Goal: Transaction & Acquisition: Purchase product/service

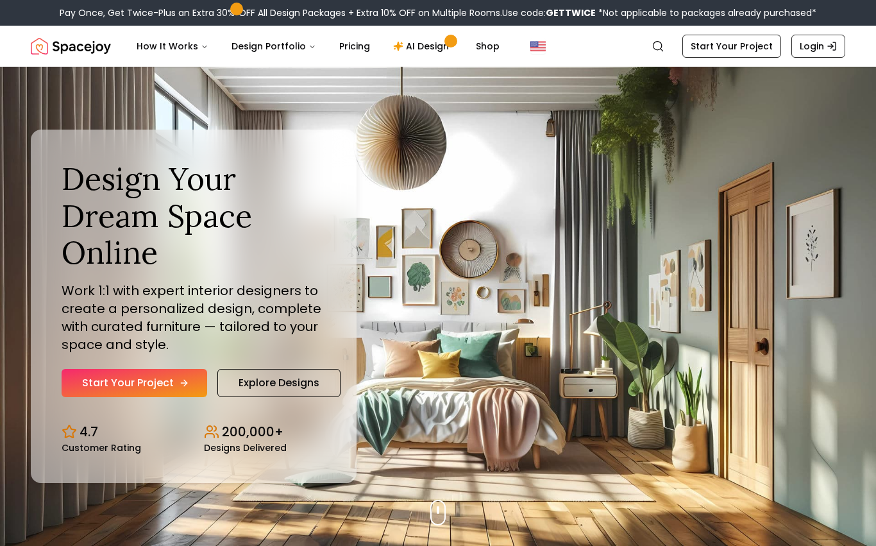
click at [181, 379] on icon "Hero section" at bounding box center [184, 383] width 10 height 10
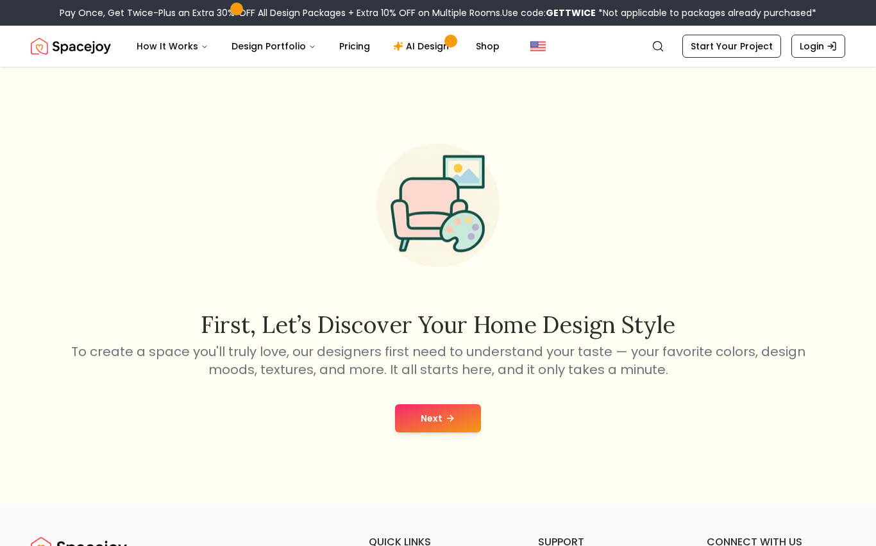
click at [456, 425] on button "Next" at bounding box center [438, 418] width 86 height 28
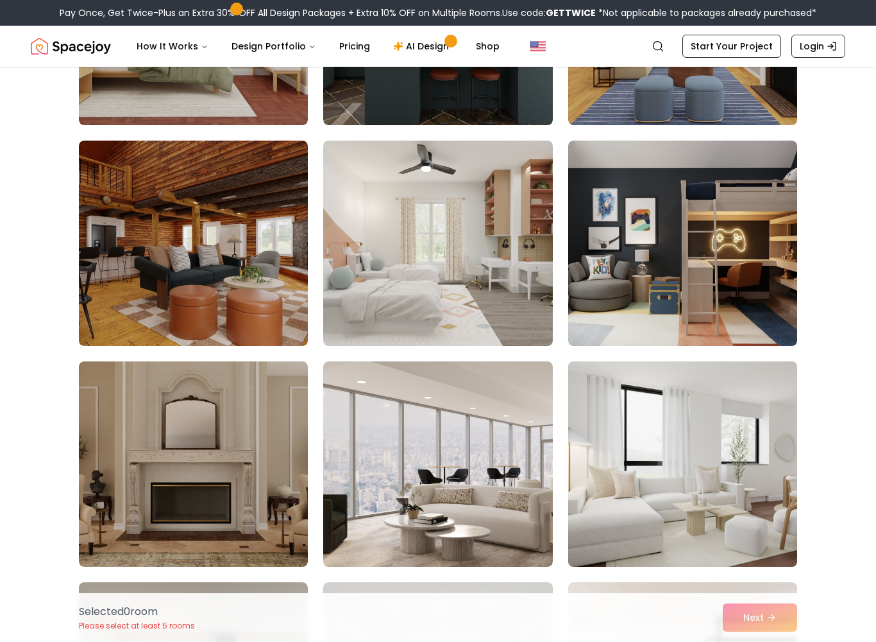
scroll to position [917, 0]
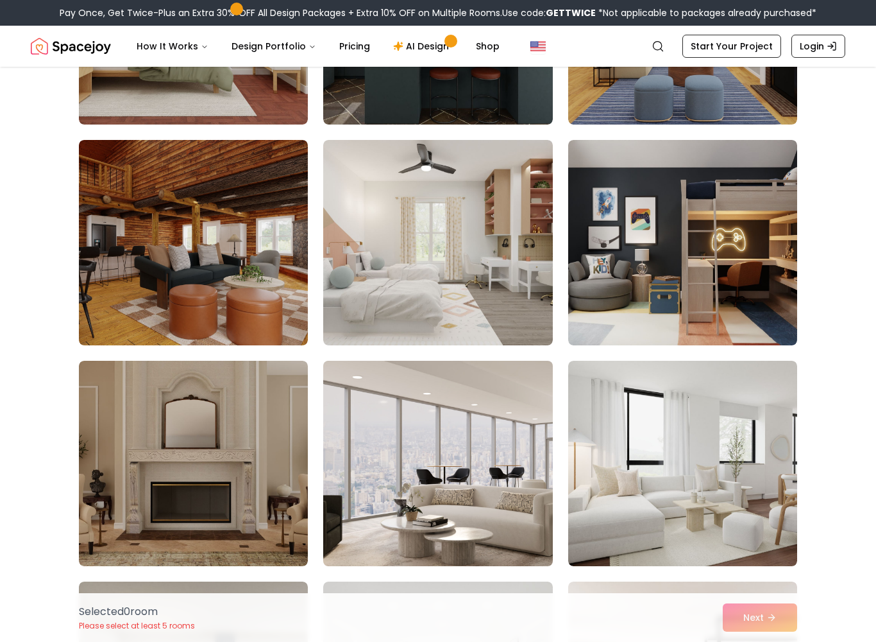
click at [500, 516] on img at bounding box center [438, 463] width 241 height 216
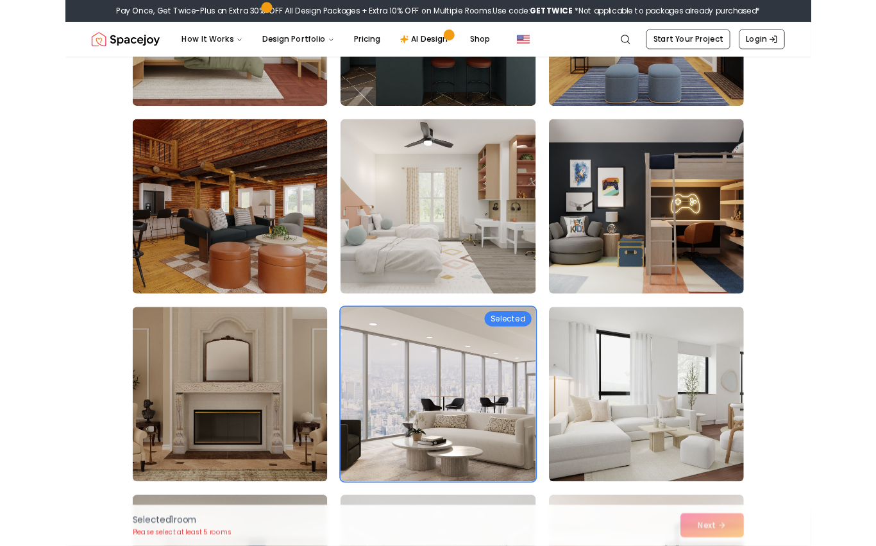
scroll to position [961, 0]
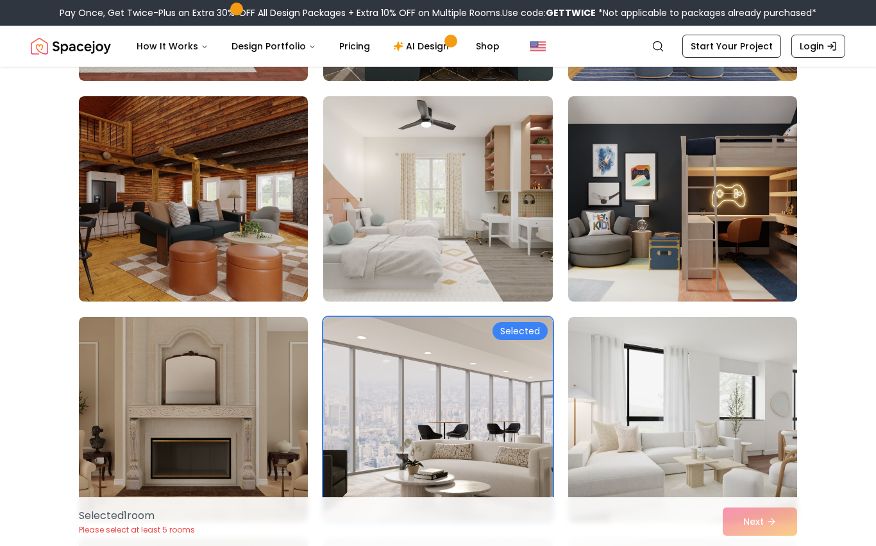
click at [760, 535] on div "Selected 1 room Please select at least 5 rooms Next" at bounding box center [438, 521] width 739 height 49
click at [758, 531] on div "Selected 1 room Please select at least 5 rooms Next" at bounding box center [438, 521] width 739 height 49
click at [754, 521] on div "Selected 1 room Please select at least 5 rooms Next" at bounding box center [438, 521] width 739 height 49
click at [778, 479] on img at bounding box center [683, 420] width 241 height 216
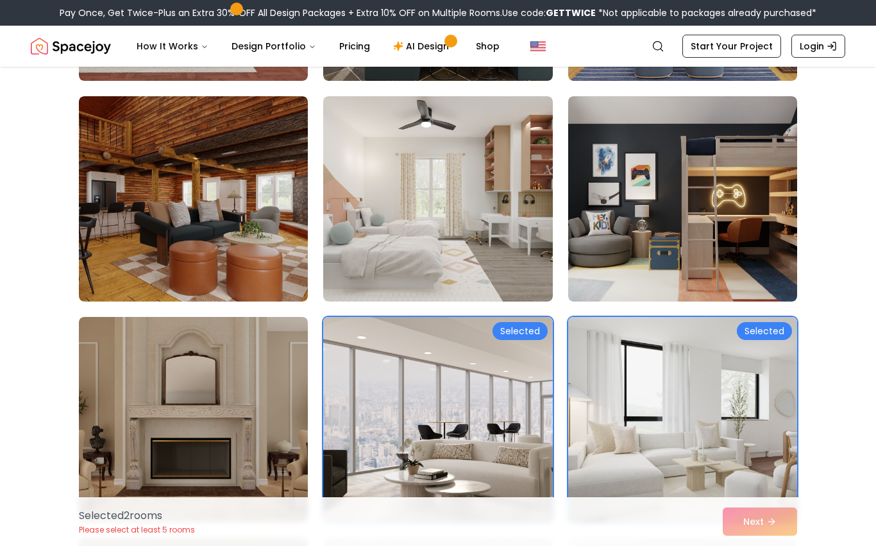
click at [752, 448] on img at bounding box center [683, 420] width 241 height 216
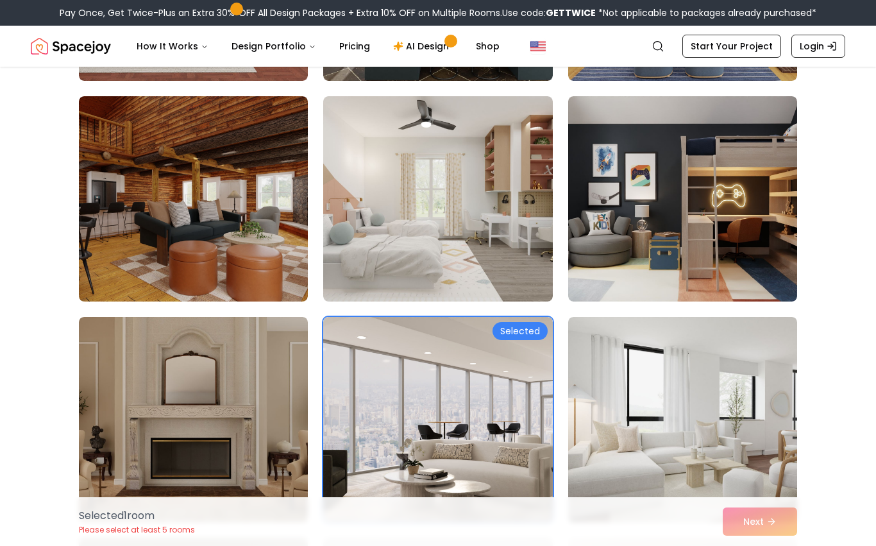
click at [758, 525] on div "Selected 1 room Please select at least 5 rooms Next" at bounding box center [438, 521] width 739 height 49
click at [747, 473] on img at bounding box center [683, 420] width 241 height 216
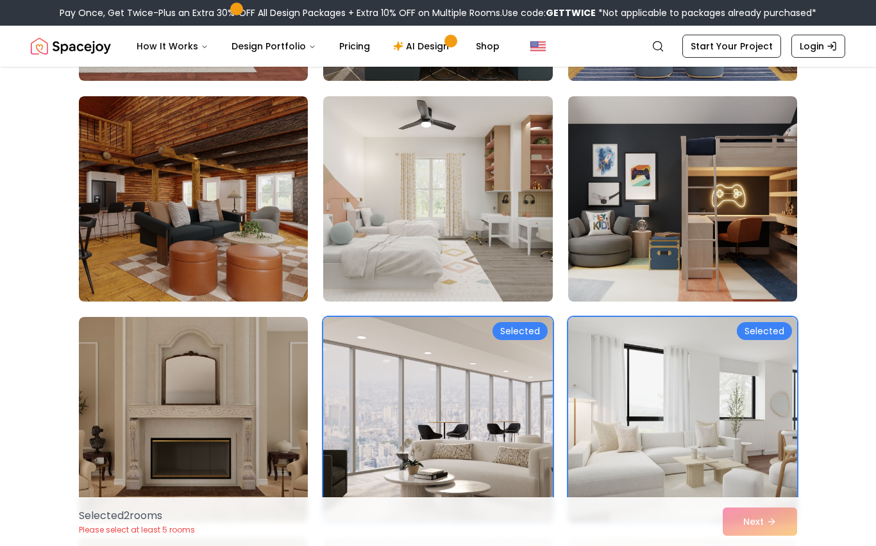
click at [750, 528] on div "Selected 2 room s Please select at least 5 rooms Next" at bounding box center [438, 521] width 739 height 49
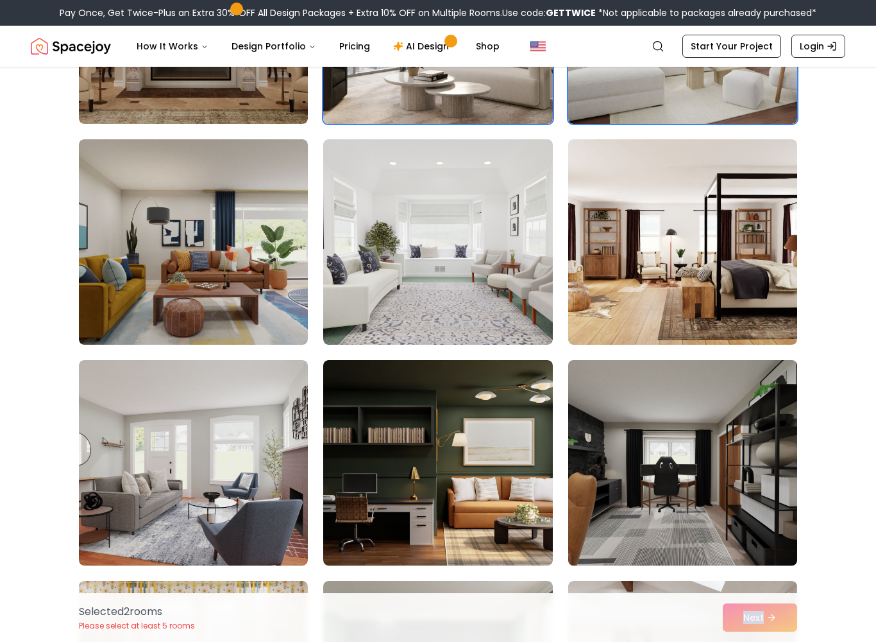
scroll to position [1355, 0]
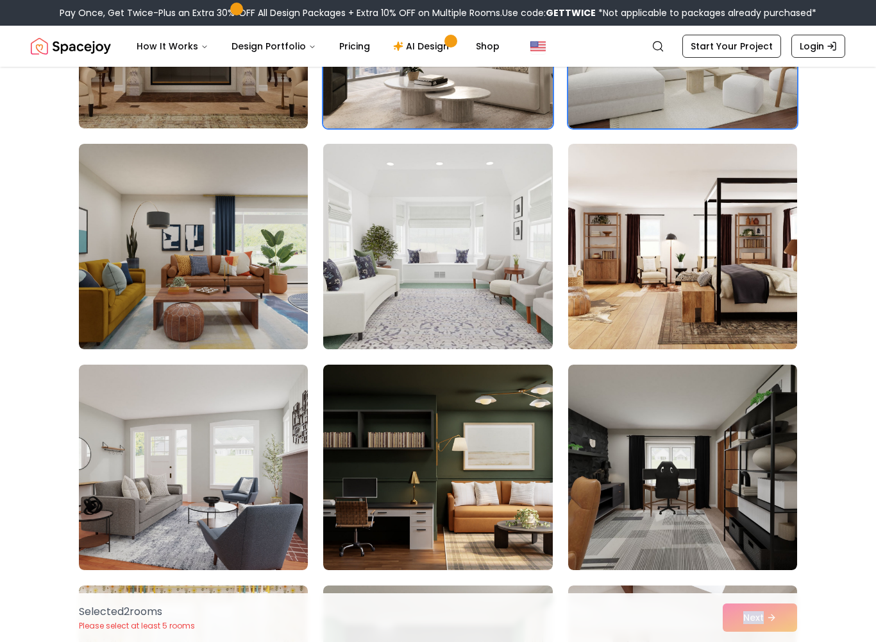
click at [493, 301] on img at bounding box center [438, 247] width 241 height 216
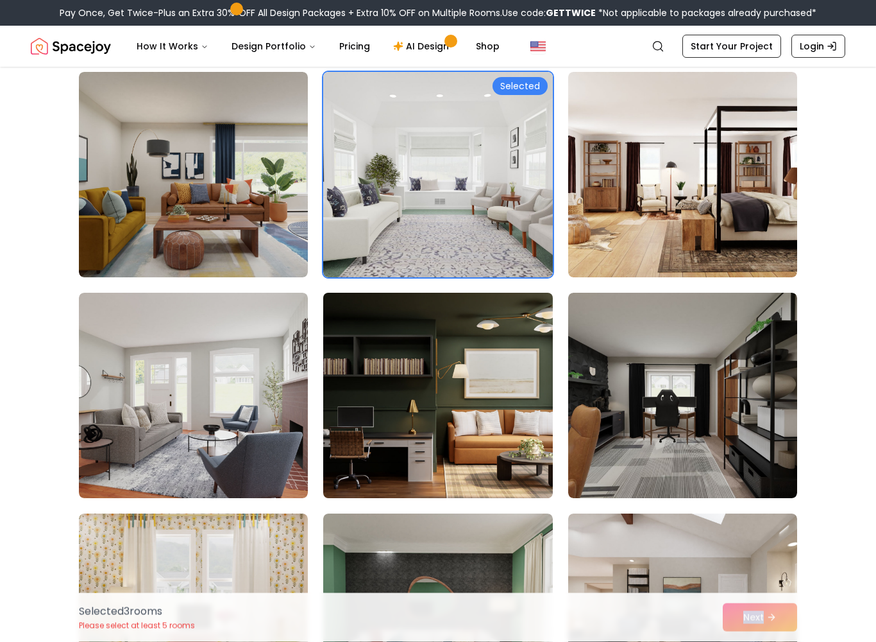
scroll to position [1427, 0]
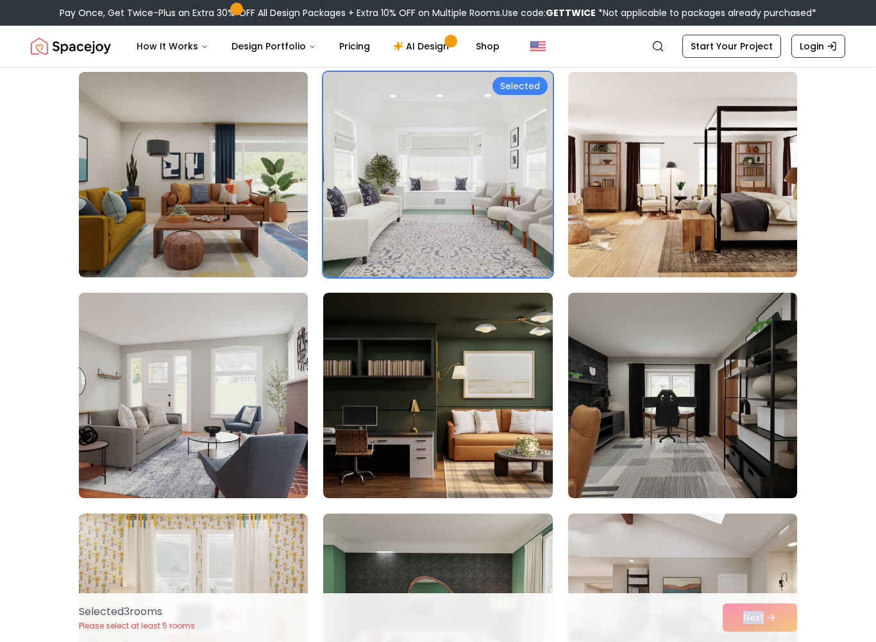
click at [226, 423] on img at bounding box center [193, 395] width 241 height 216
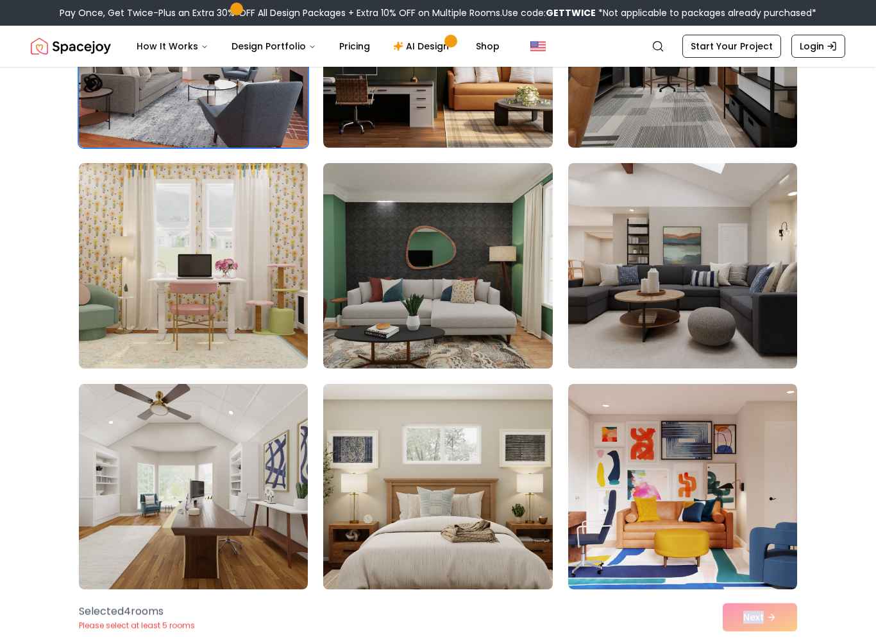
scroll to position [1777, 0]
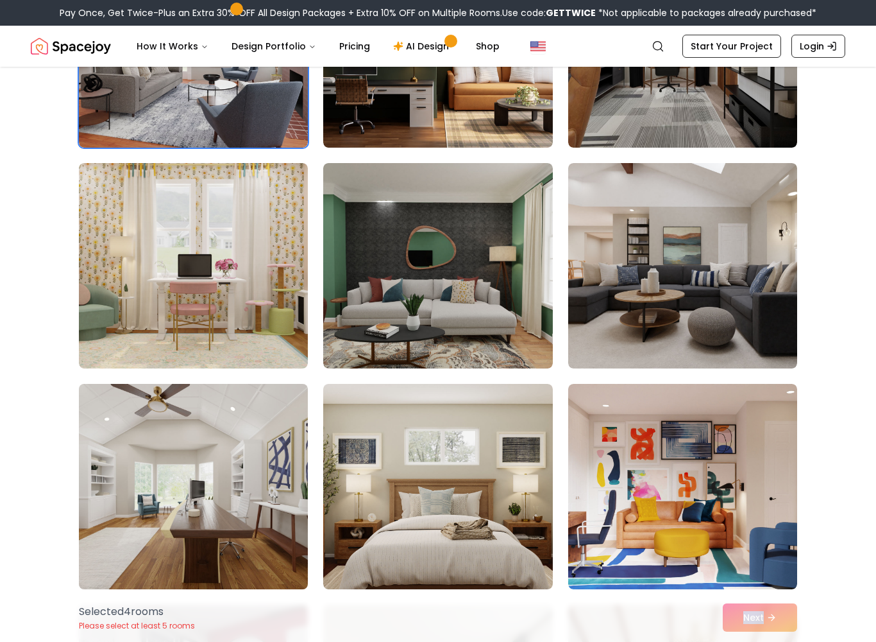
click at [293, 534] on img at bounding box center [193, 487] width 241 height 216
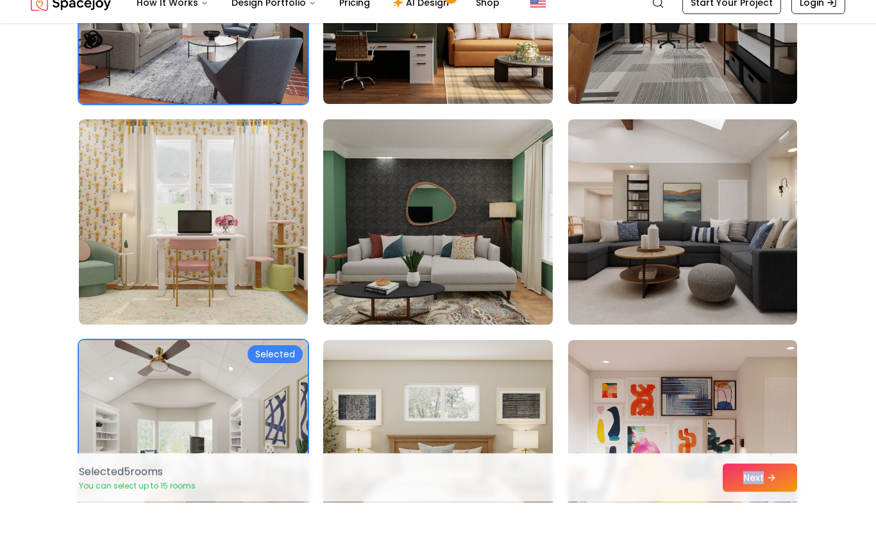
scroll to position [1821, 0]
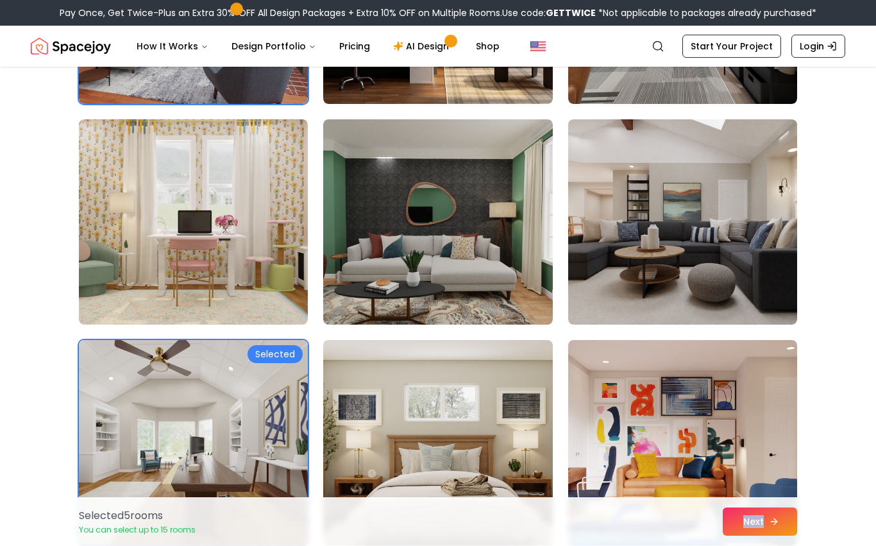
click at [755, 520] on button "Next" at bounding box center [760, 521] width 74 height 28
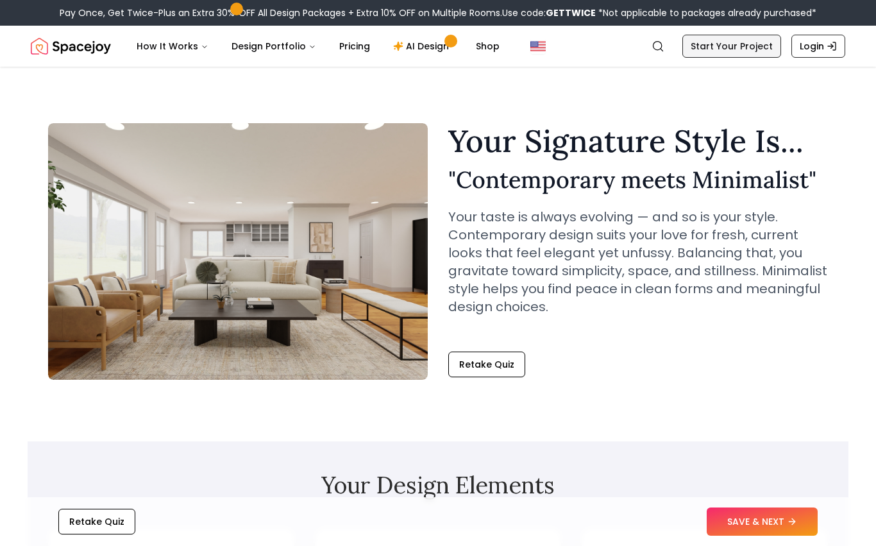
click at [716, 44] on link "Start Your Project" at bounding box center [732, 46] width 99 height 23
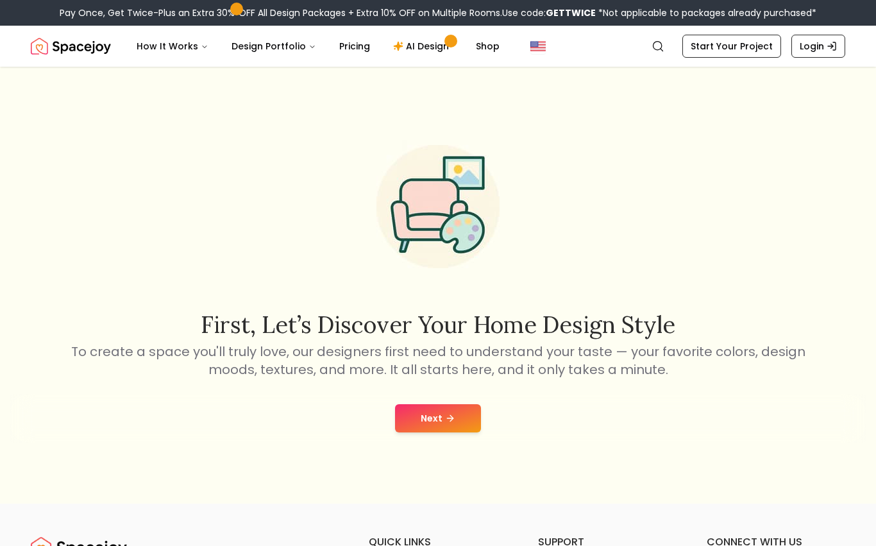
click at [433, 423] on button "Next" at bounding box center [438, 418] width 86 height 28
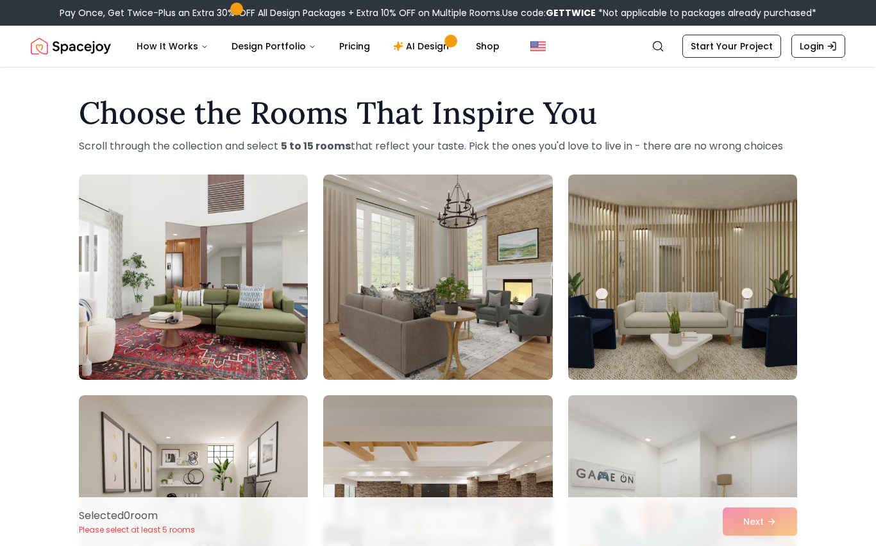
click at [737, 496] on img at bounding box center [683, 498] width 241 height 216
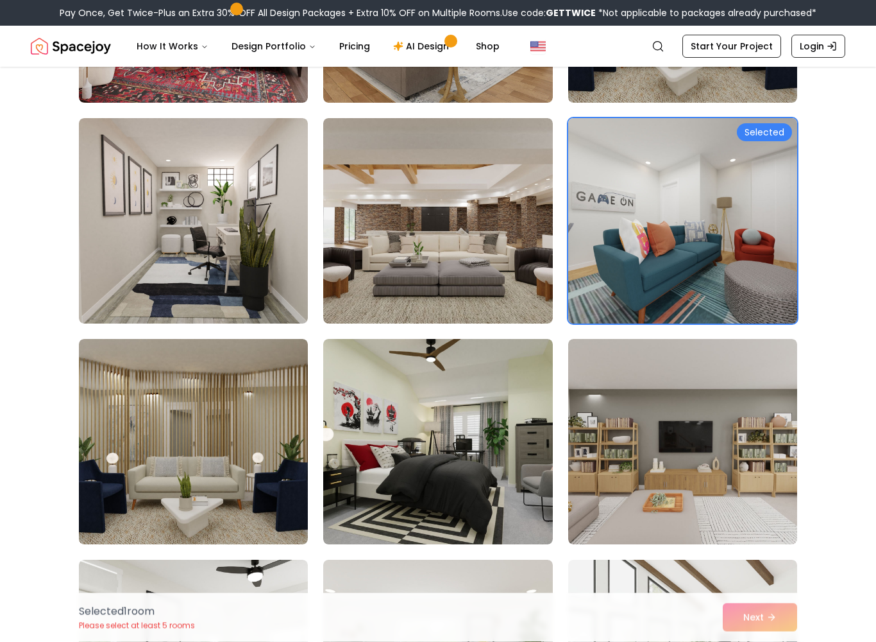
scroll to position [281, 0]
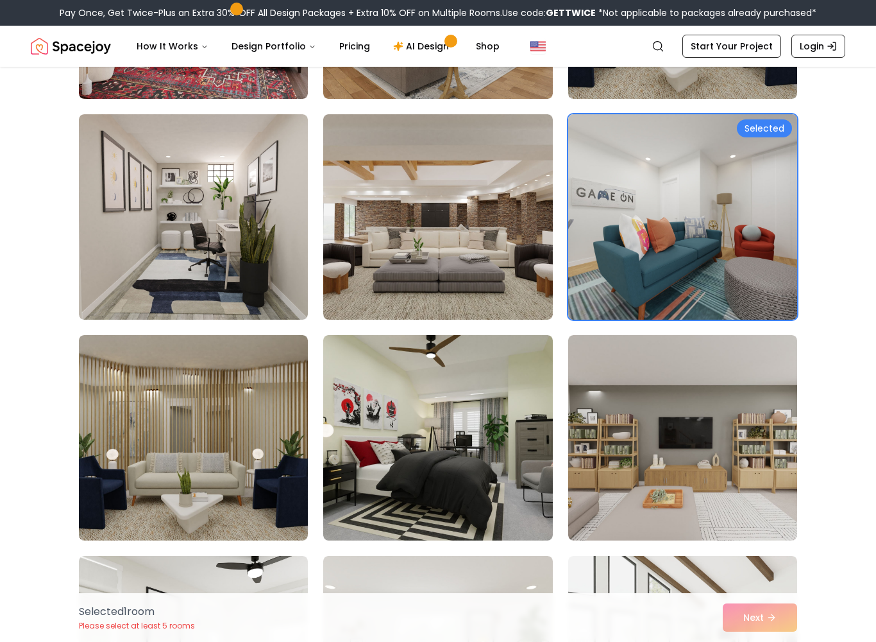
click at [768, 290] on img at bounding box center [683, 217] width 241 height 216
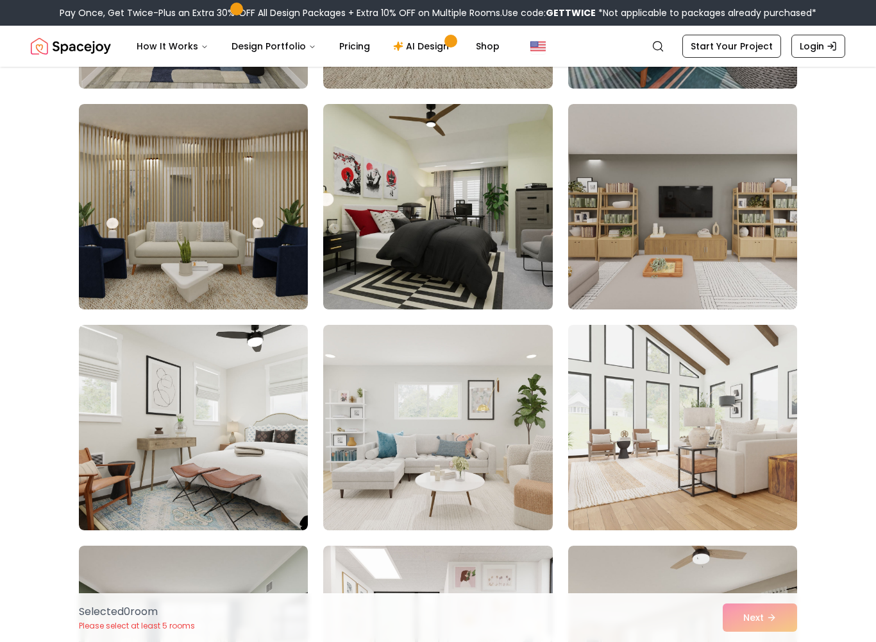
click at [726, 414] on img at bounding box center [683, 428] width 241 height 216
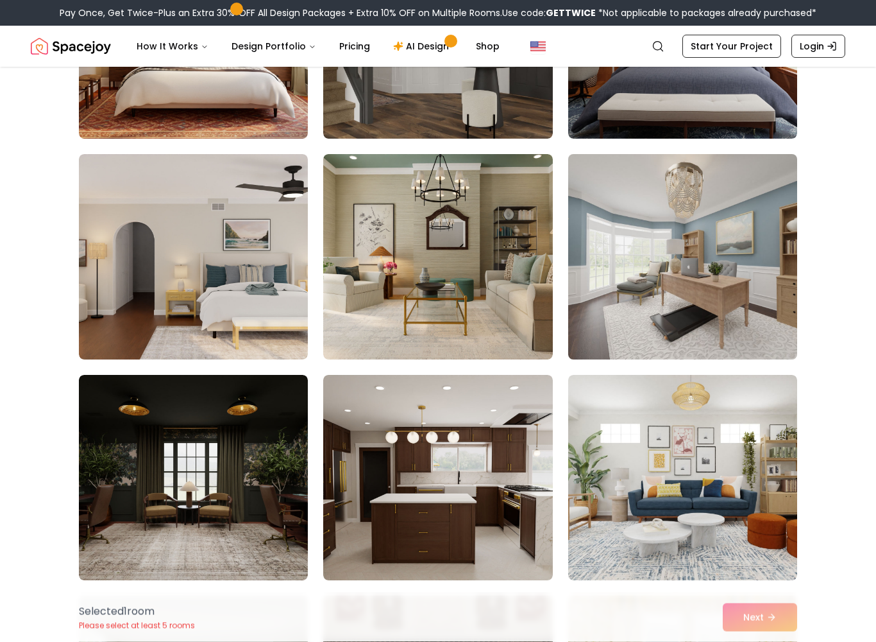
scroll to position [2228, 0]
click at [775, 341] on img at bounding box center [683, 257] width 241 height 216
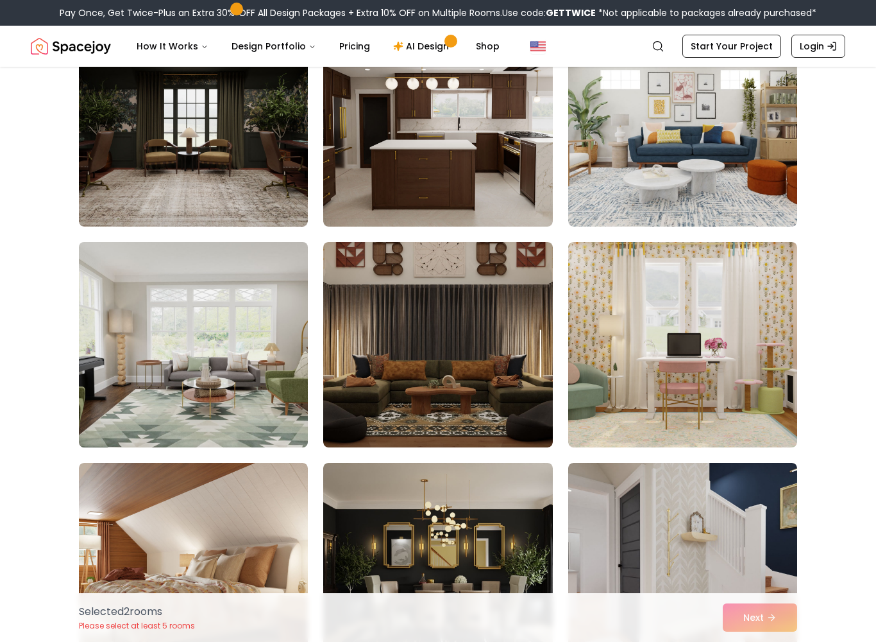
click at [134, 403] on img at bounding box center [193, 345] width 241 height 216
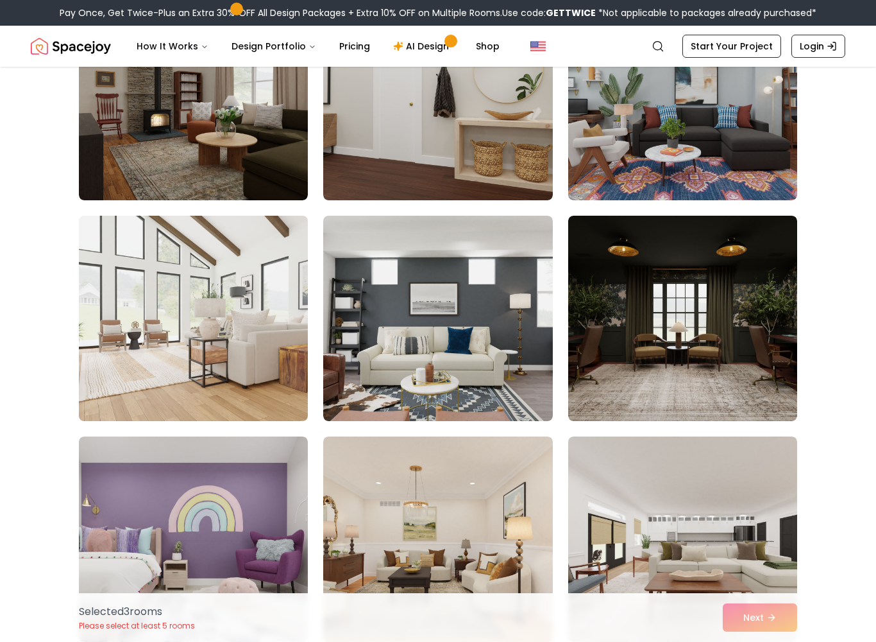
click at [122, 391] on img at bounding box center [193, 318] width 241 height 216
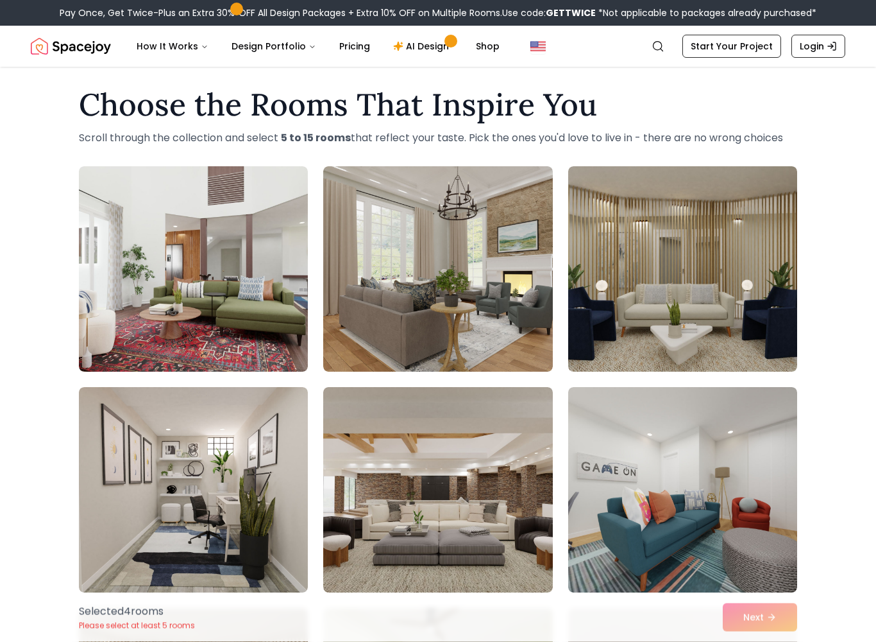
scroll to position [8, 0]
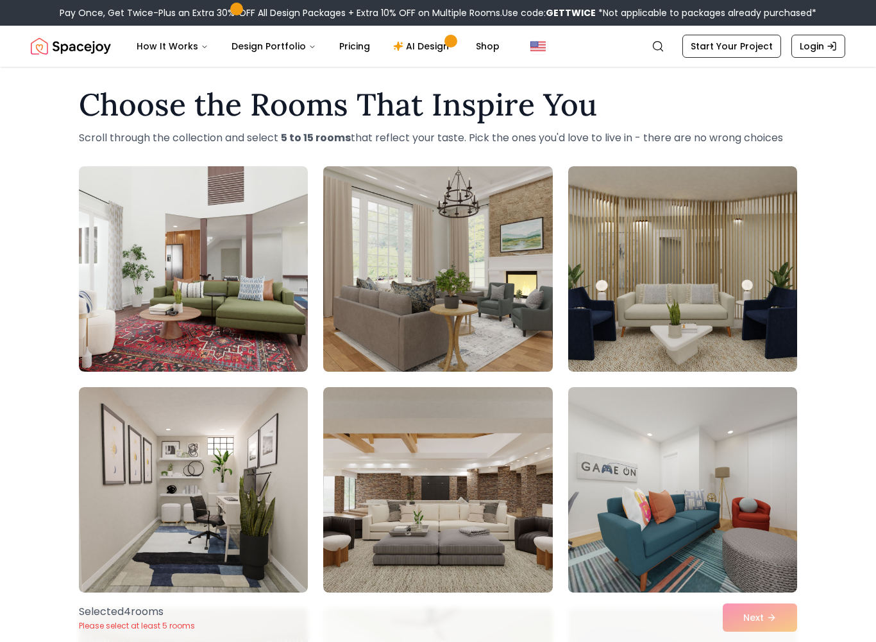
click at [526, 334] on img at bounding box center [438, 269] width 241 height 216
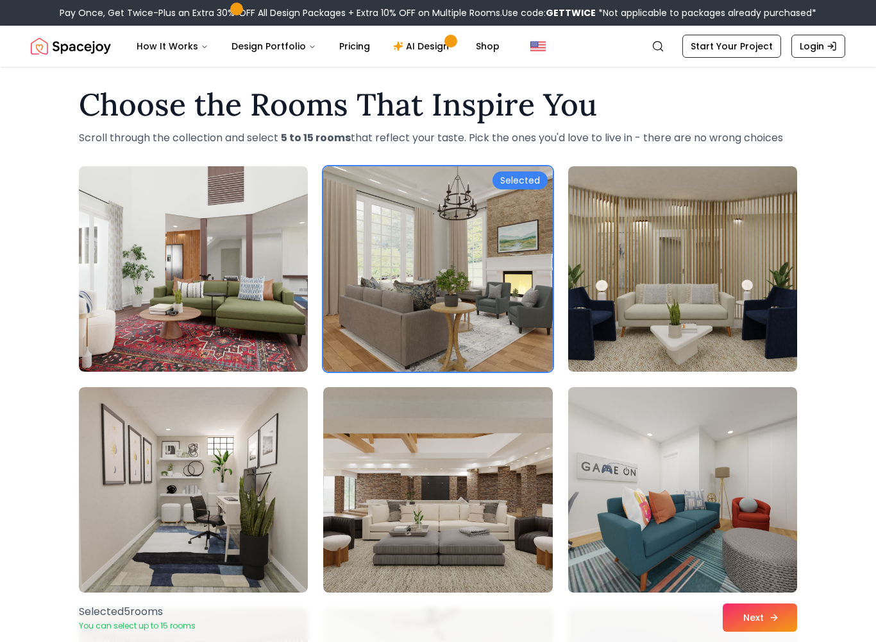
click at [779, 545] on icon at bounding box center [774, 617] width 10 height 10
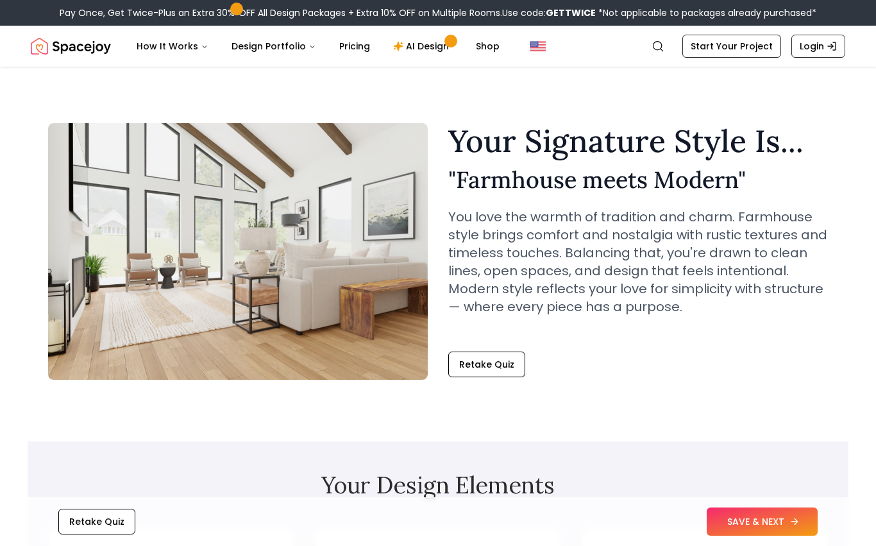
click at [777, 527] on button "SAVE & NEXT" at bounding box center [762, 521] width 111 height 28
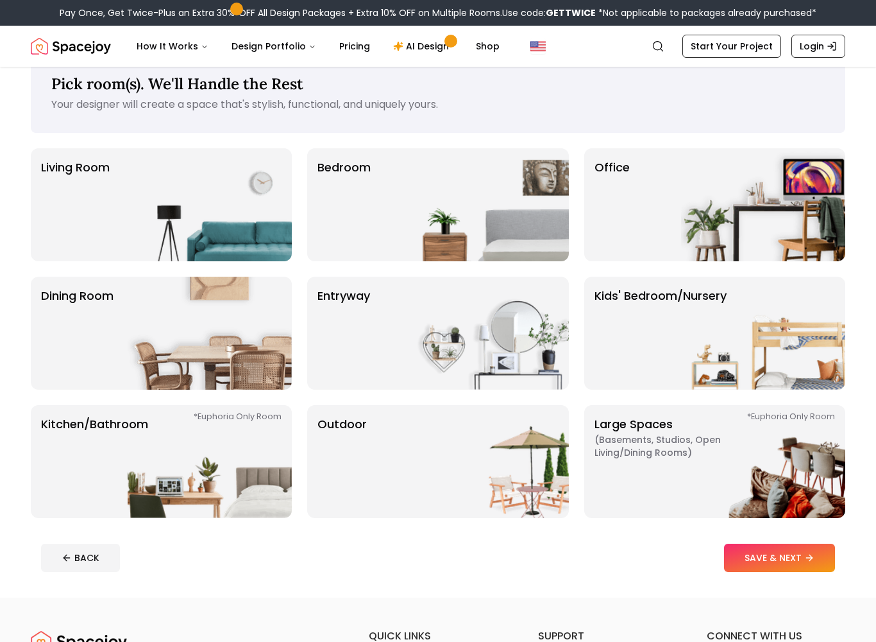
scroll to position [29, 0]
click at [806, 445] on img at bounding box center [763, 461] width 164 height 113
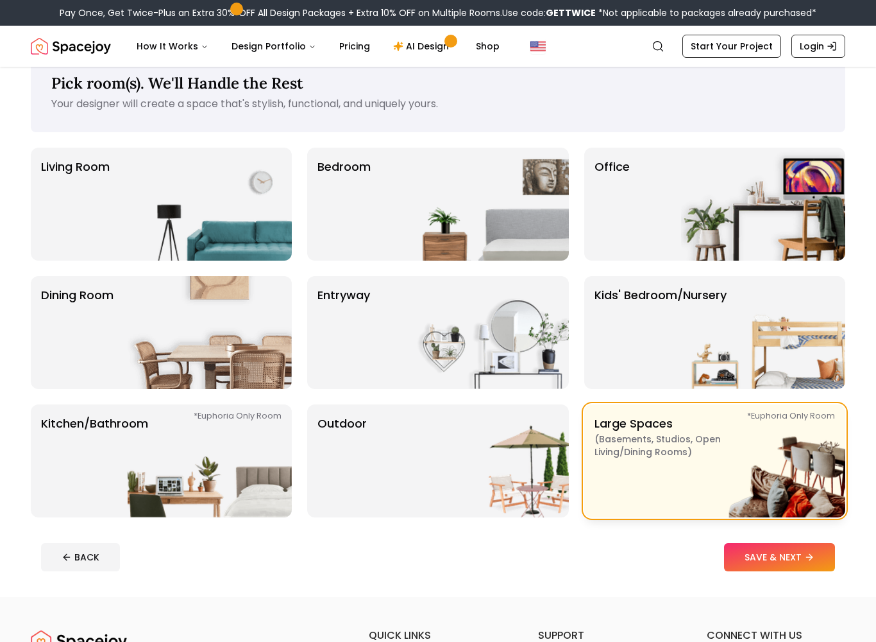
scroll to position [30, 0]
click at [785, 545] on button "SAVE & NEXT" at bounding box center [779, 557] width 111 height 28
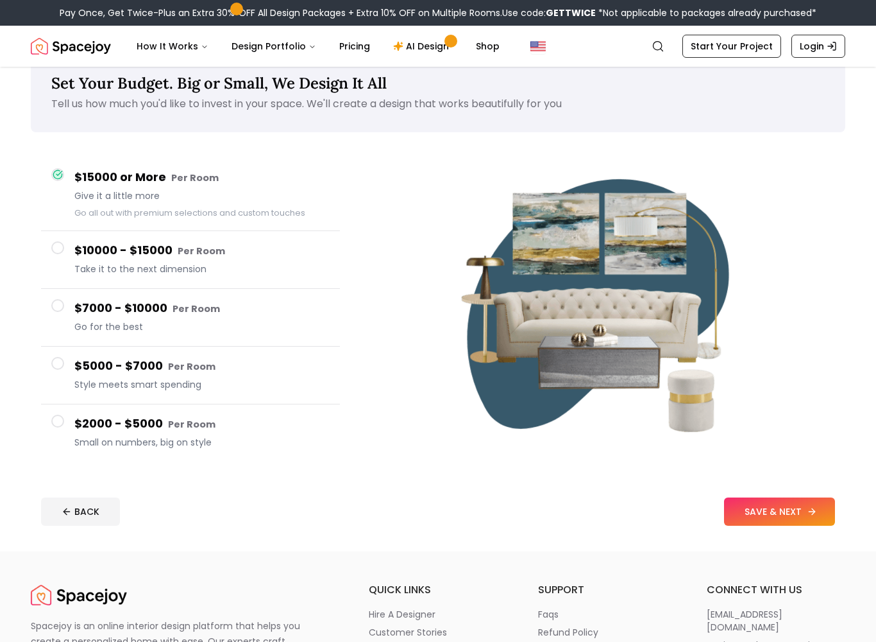
click at [787, 515] on button "SAVE & NEXT" at bounding box center [779, 511] width 111 height 28
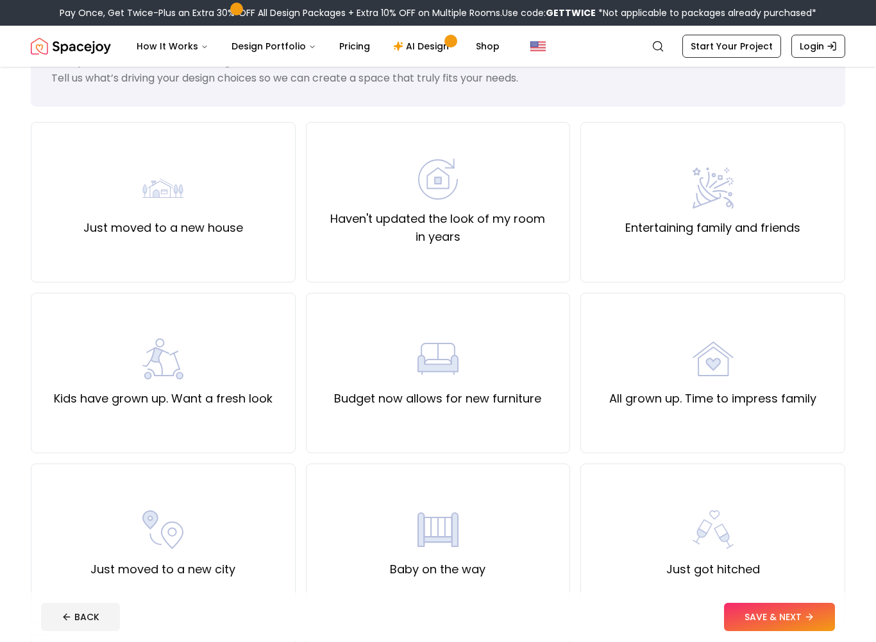
scroll to position [57, 0]
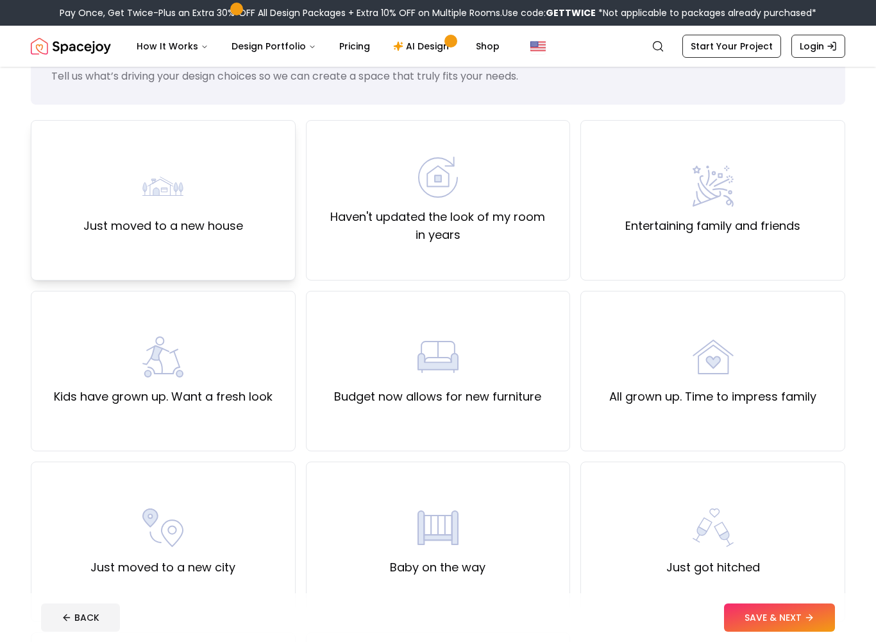
click at [63, 207] on div "Just moved to a new house" at bounding box center [163, 200] width 265 height 160
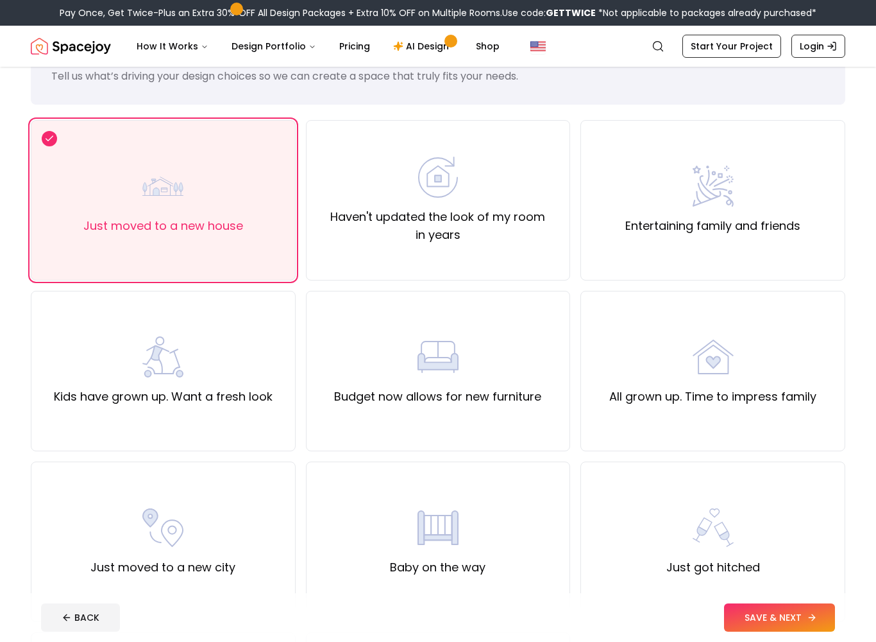
click at [794, 545] on button "SAVE & NEXT" at bounding box center [779, 617] width 111 height 28
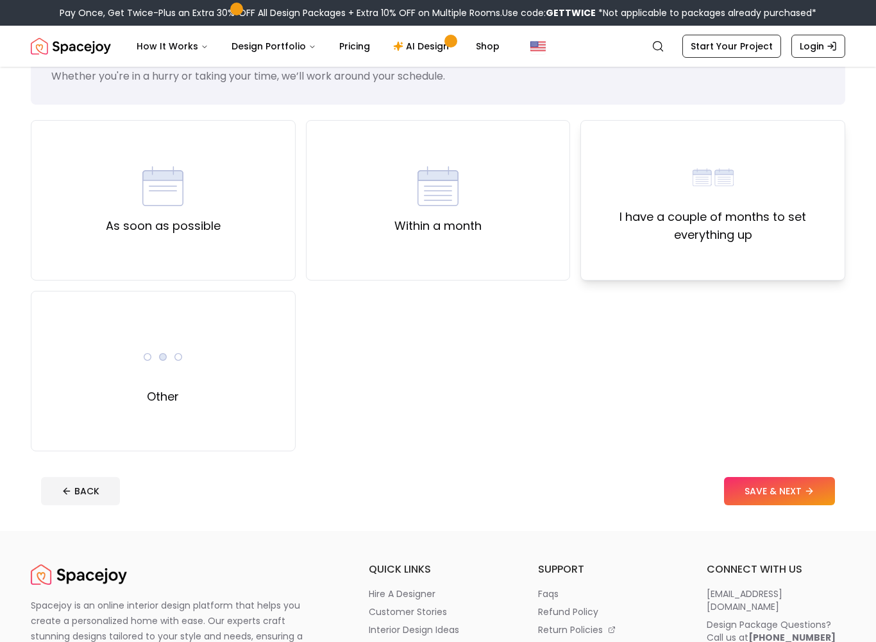
click at [793, 249] on div "I have a couple of months to set everything up" at bounding box center [713, 200] width 265 height 160
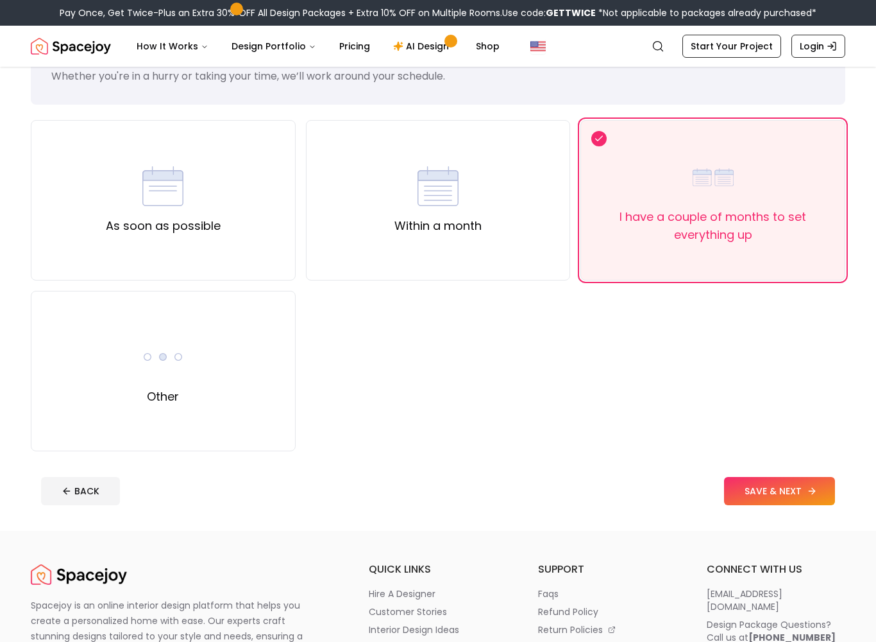
click at [769, 496] on button "SAVE & NEXT" at bounding box center [779, 491] width 111 height 28
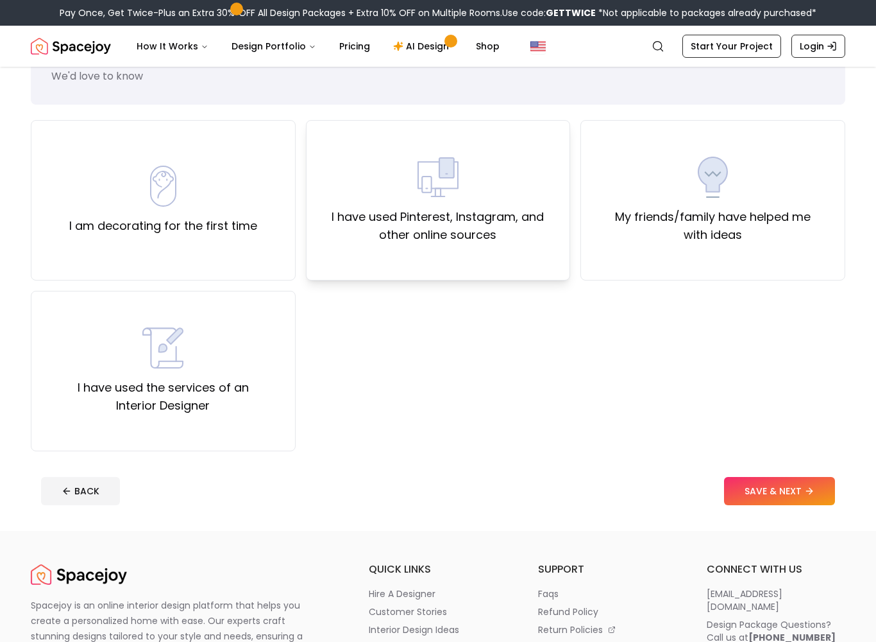
click at [499, 248] on div "I have used Pinterest, Instagram, and other online sources" at bounding box center [438, 200] width 265 height 160
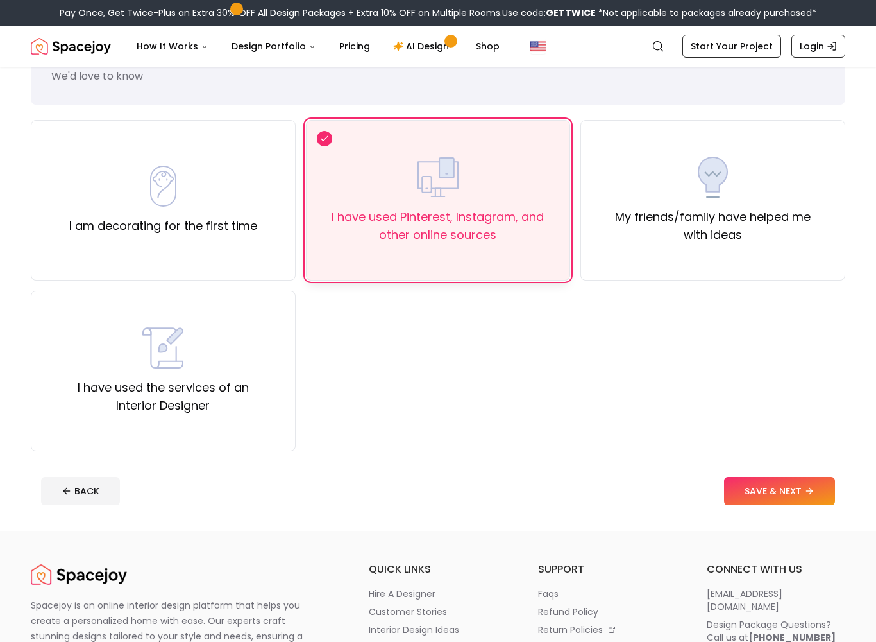
click at [813, 490] on icon at bounding box center [810, 491] width 10 height 10
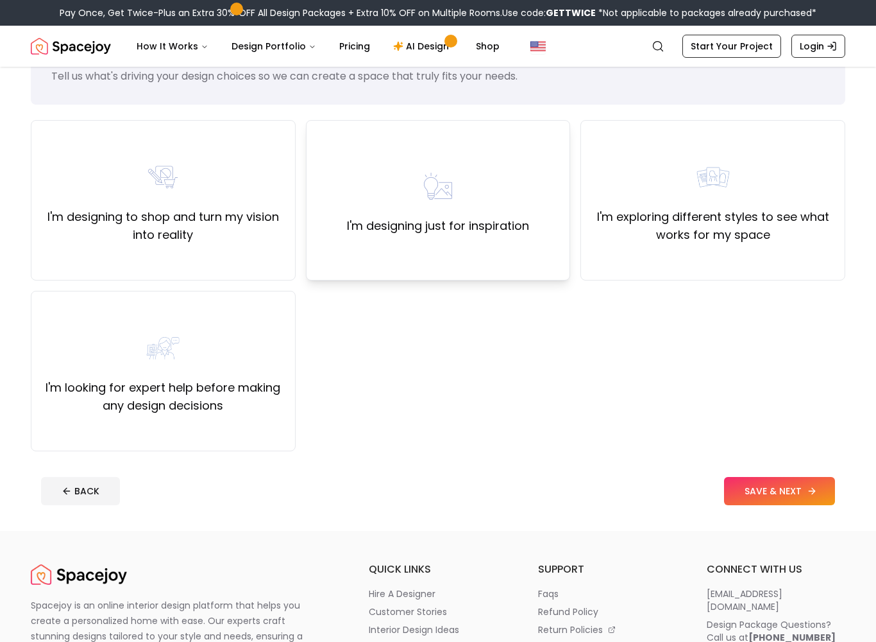
click at [479, 251] on div "I'm designing just for inspiration" at bounding box center [438, 200] width 265 height 160
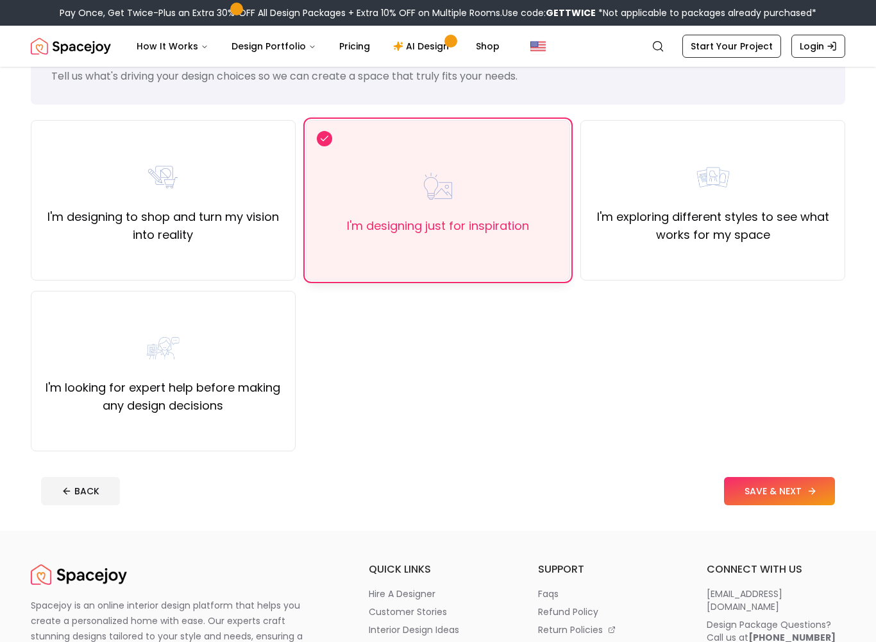
click at [792, 495] on button "SAVE & NEXT" at bounding box center [779, 491] width 111 height 28
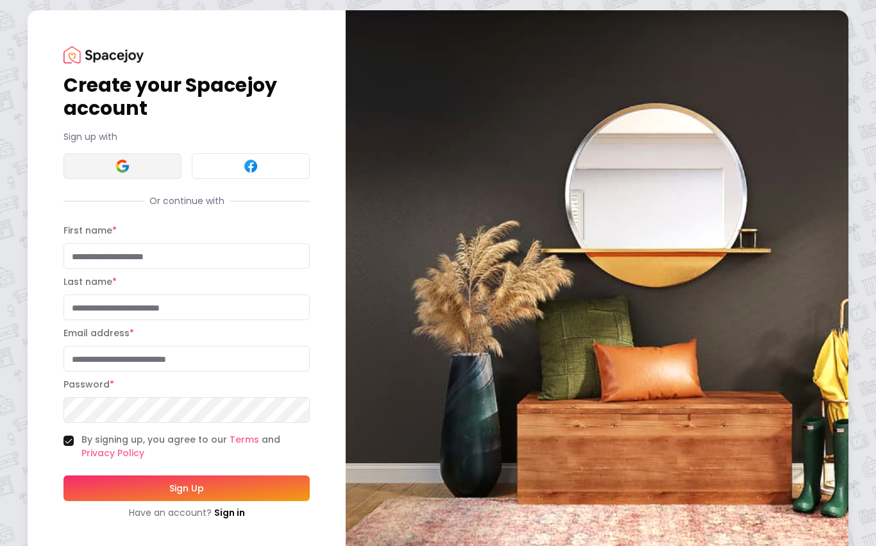
click at [98, 156] on button at bounding box center [123, 166] width 118 height 26
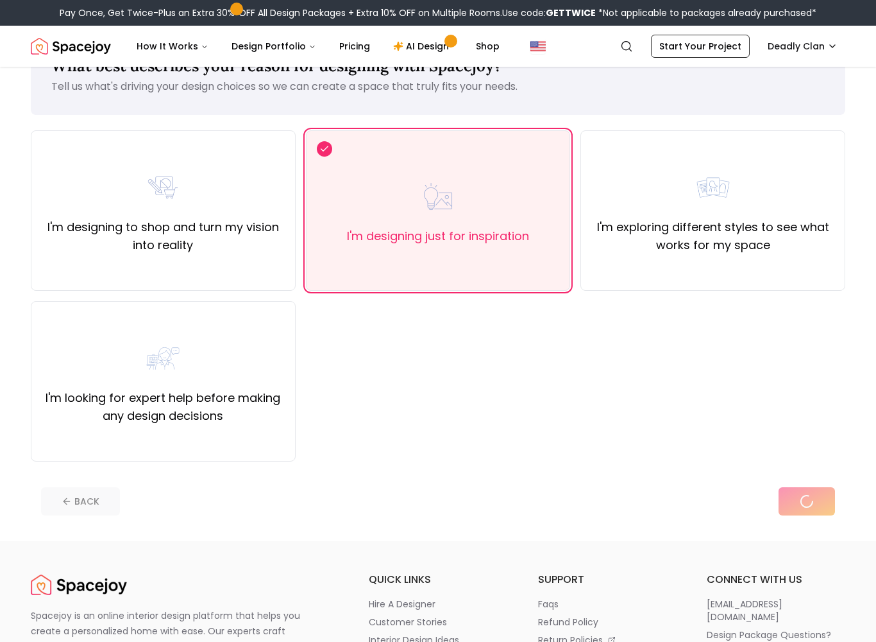
scroll to position [49, 0]
